Goal: Information Seeking & Learning: Learn about a topic

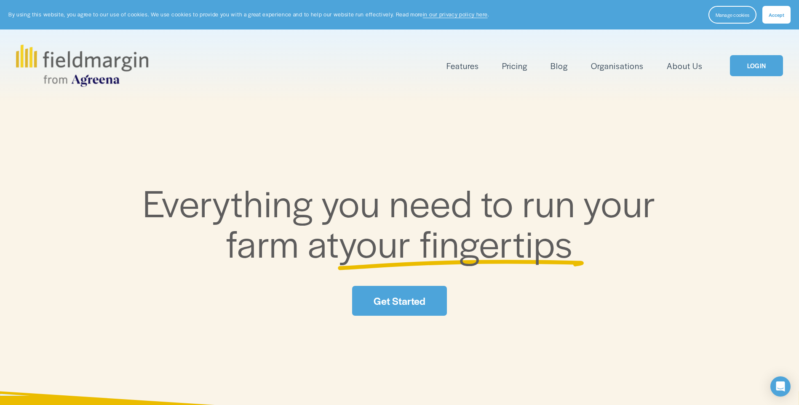
click at [462, 69] on span "Features" at bounding box center [462, 66] width 32 height 12
click at [0, 0] on span "Mapping" at bounding box center [0, 0] width 0 height 0
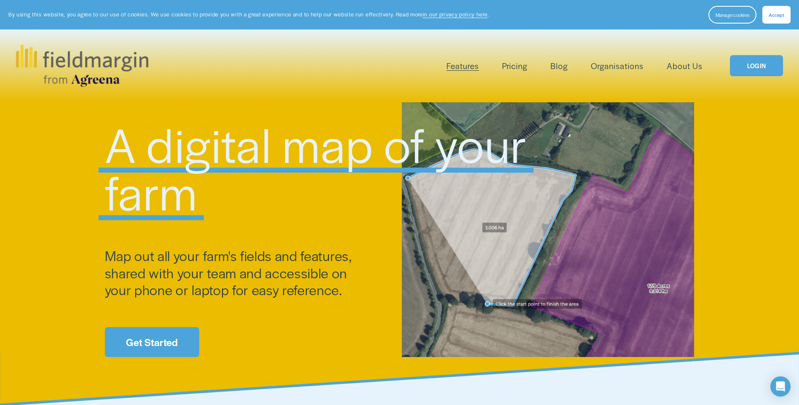
click at [513, 64] on link "Pricing" at bounding box center [514, 66] width 25 height 14
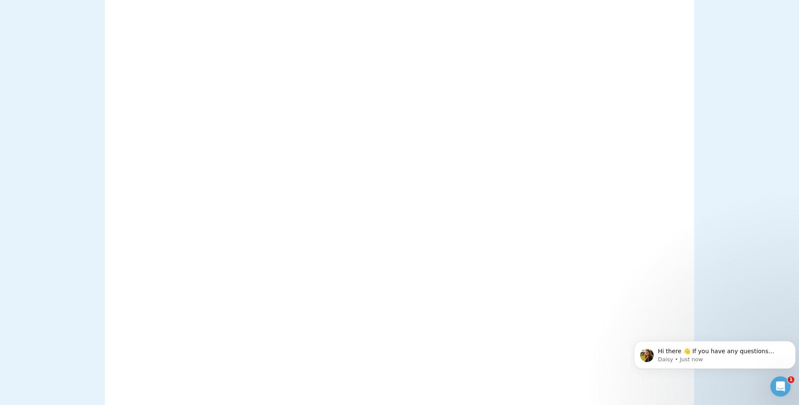
scroll to position [1221, 0]
